Goal: Find specific page/section: Find specific page/section

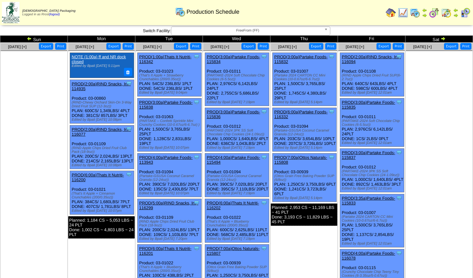
click at [466, 14] on img at bounding box center [465, 13] width 10 height 10
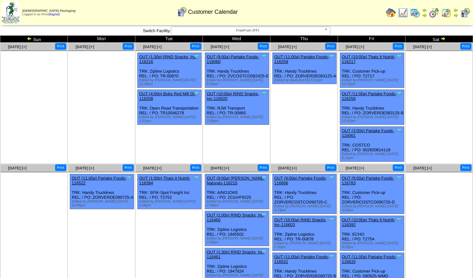
click at [443, 39] on img at bounding box center [443, 38] width 5 height 5
